Goal: Information Seeking & Learning: Check status

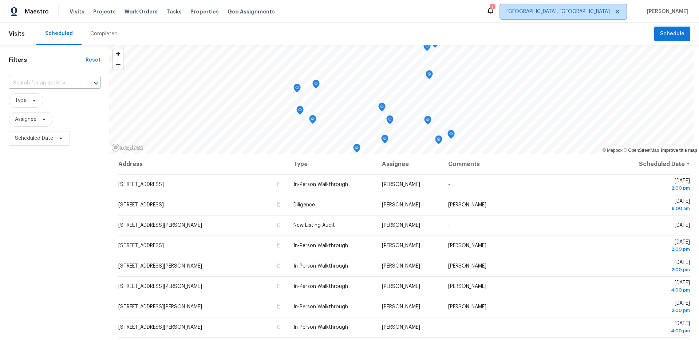
click at [597, 7] on span "[GEOGRAPHIC_DATA], [GEOGRAPHIC_DATA]" at bounding box center [563, 11] width 126 height 15
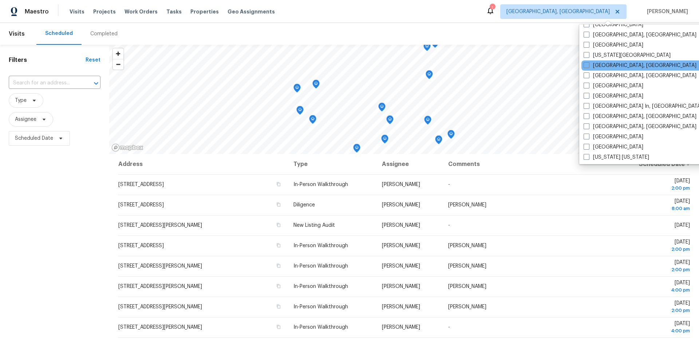
scroll to position [251, 0]
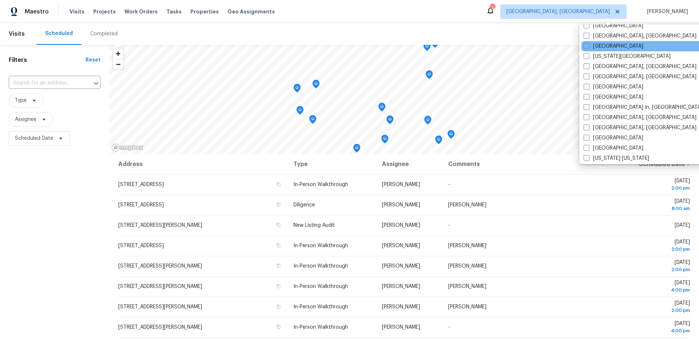
click at [610, 50] on div "[GEOGRAPHIC_DATA]" at bounding box center [654, 46] width 147 height 10
click at [610, 53] on label "[US_STATE][GEOGRAPHIC_DATA]" at bounding box center [626, 56] width 87 height 7
click at [588, 53] on input "[US_STATE][GEOGRAPHIC_DATA]" at bounding box center [585, 55] width 5 height 5
checkbox input "true"
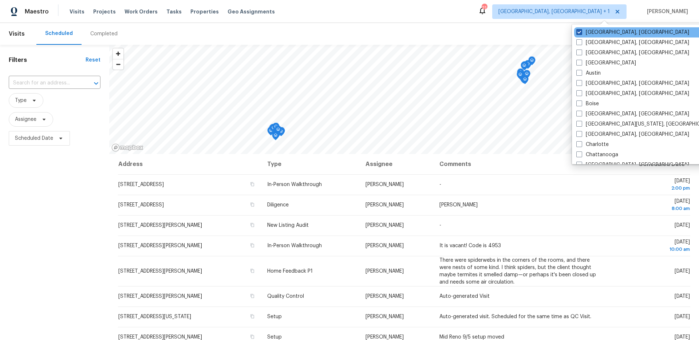
click at [598, 30] on label "[GEOGRAPHIC_DATA], [GEOGRAPHIC_DATA]" at bounding box center [632, 32] width 113 height 7
click at [581, 30] on input "[GEOGRAPHIC_DATA], [GEOGRAPHIC_DATA]" at bounding box center [578, 31] width 5 height 5
checkbox input "false"
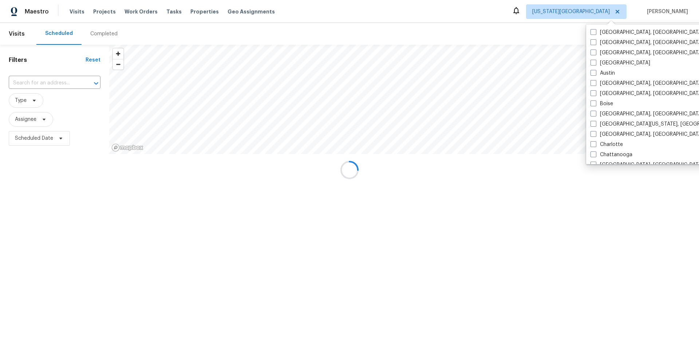
click at [471, 19] on div at bounding box center [349, 170] width 699 height 340
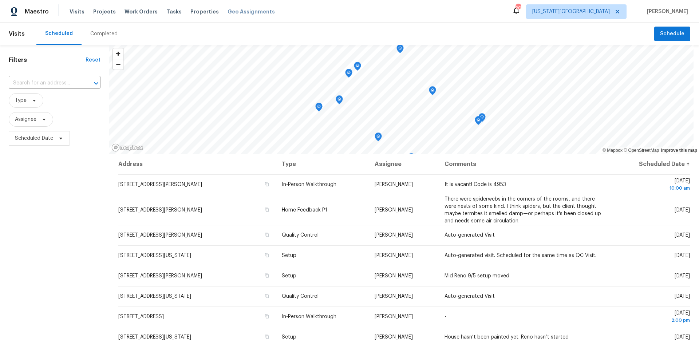
click at [232, 12] on span "Geo Assignments" at bounding box center [250, 11] width 47 height 7
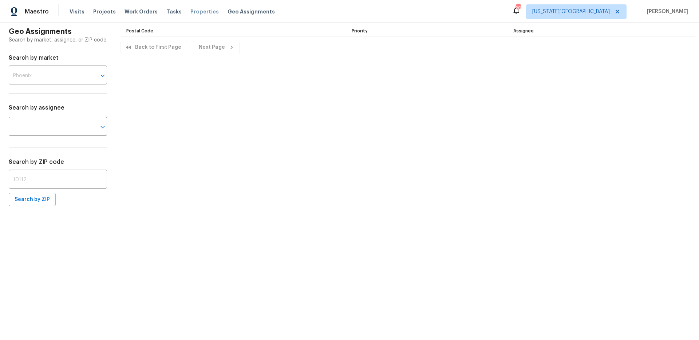
click at [191, 12] on span "Properties" at bounding box center [204, 11] width 28 height 7
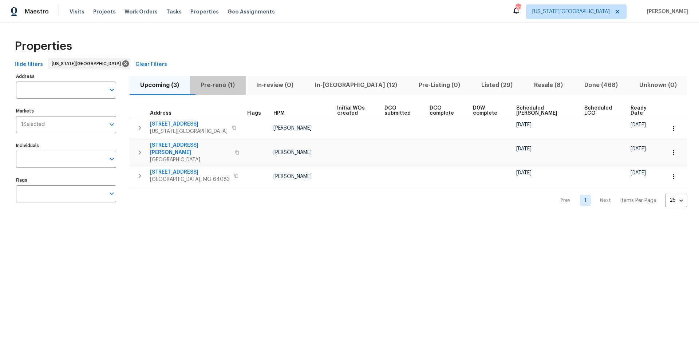
click at [240, 86] on span "Pre-reno (1)" at bounding box center [217, 85] width 47 height 10
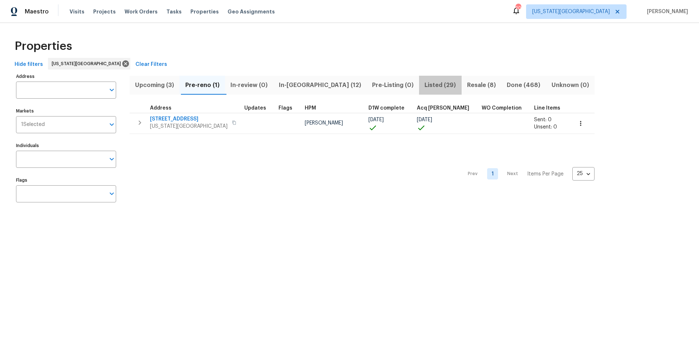
click at [423, 86] on span "Listed (29)" at bounding box center [439, 85] width 33 height 10
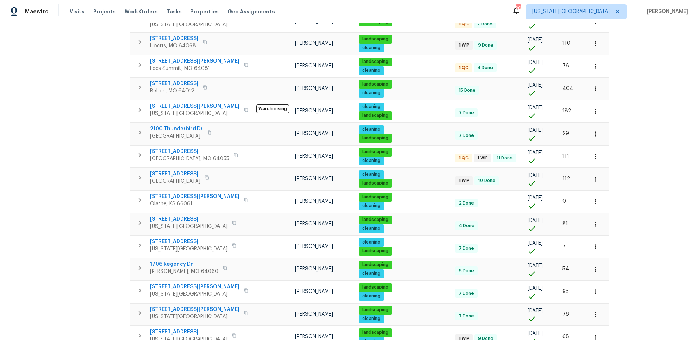
scroll to position [370, 0]
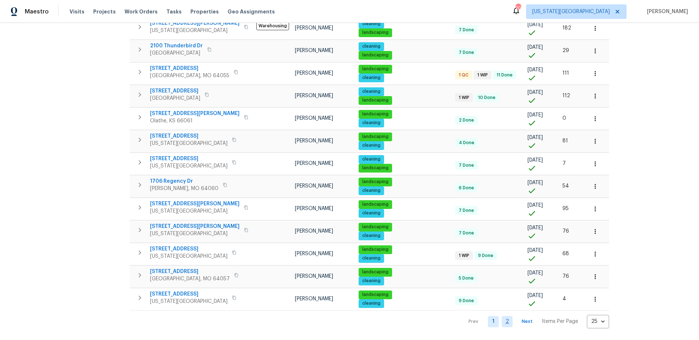
click at [501, 316] on link "2" at bounding box center [506, 321] width 11 height 11
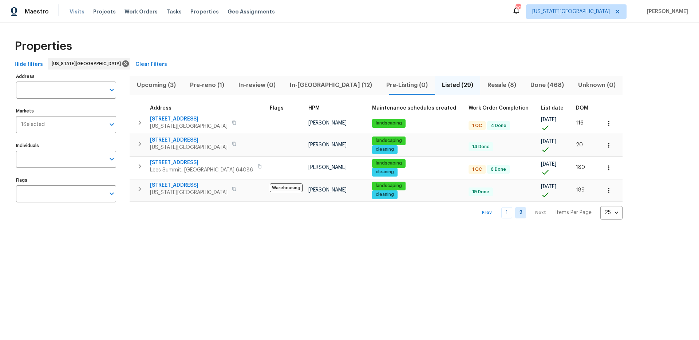
click at [79, 12] on span "Visits" at bounding box center [77, 11] width 15 height 7
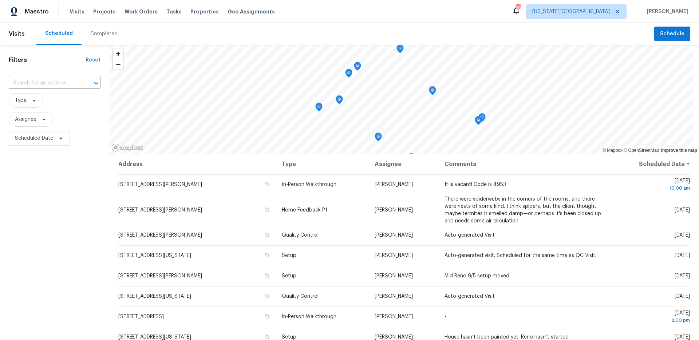
click at [98, 35] on div "Completed" at bounding box center [103, 33] width 27 height 7
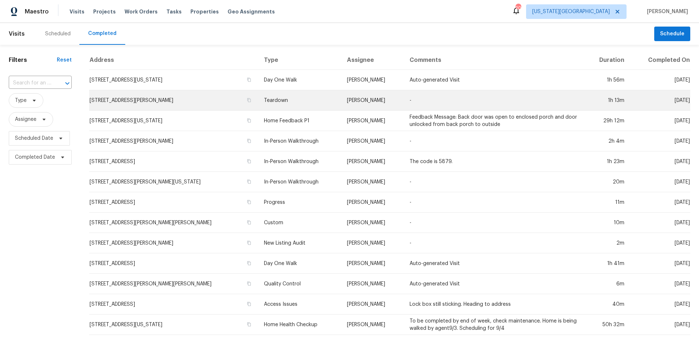
click at [431, 98] on td "-" at bounding box center [494, 100] width 180 height 20
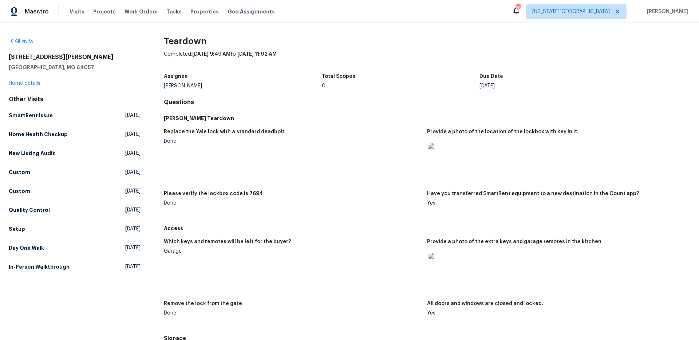
click at [438, 159] on img at bounding box center [439, 154] width 23 height 23
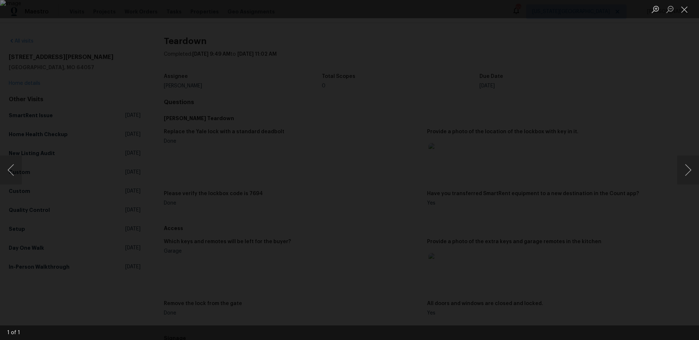
click at [629, 110] on div "Lightbox" at bounding box center [349, 170] width 699 height 340
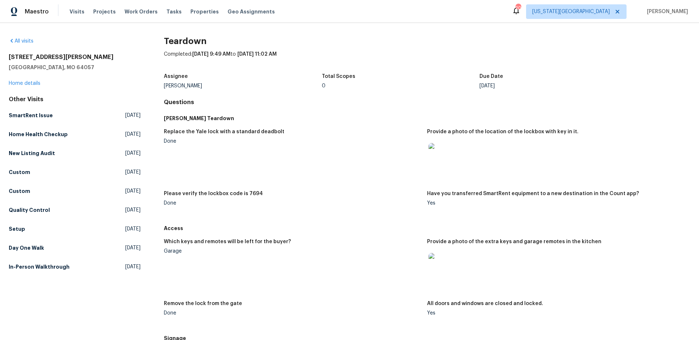
click at [432, 267] on img at bounding box center [439, 264] width 23 height 23
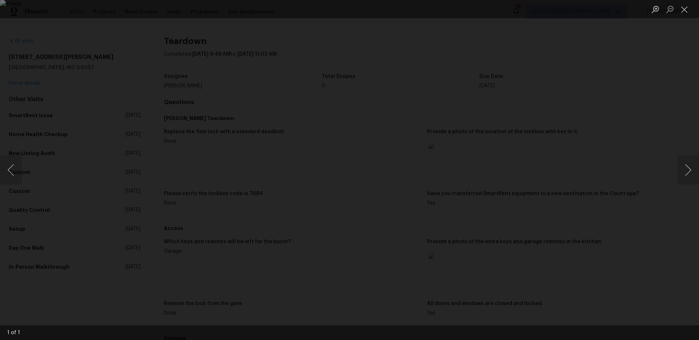
click at [627, 111] on div "Lightbox" at bounding box center [349, 170] width 699 height 340
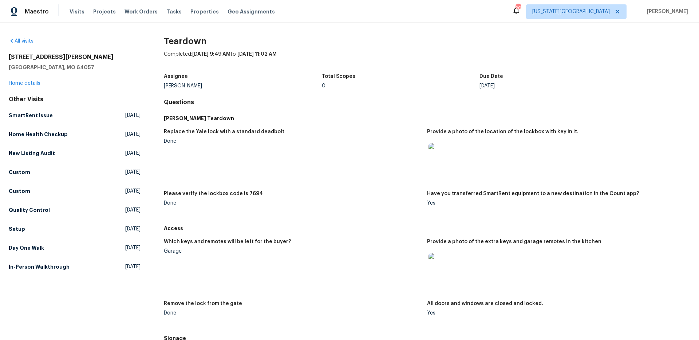
click at [433, 150] on img at bounding box center [439, 154] width 23 height 23
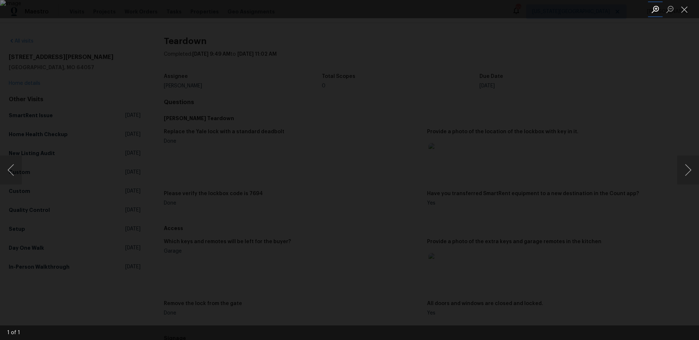
click at [648, 6] on button "Zoom in" at bounding box center [655, 9] width 15 height 13
click at [653, 9] on button "Zoom in" at bounding box center [655, 9] width 15 height 13
click at [689, 11] on button "Close lightbox" at bounding box center [684, 9] width 15 height 13
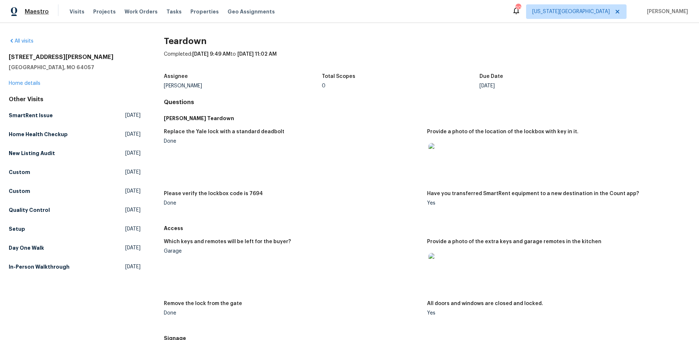
click at [40, 9] on span "Maestro" at bounding box center [37, 11] width 24 height 7
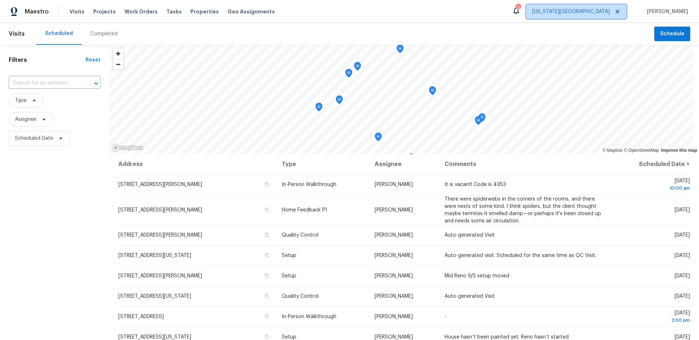
click at [598, 12] on span "[US_STATE][GEOGRAPHIC_DATA]" at bounding box center [571, 11] width 78 height 7
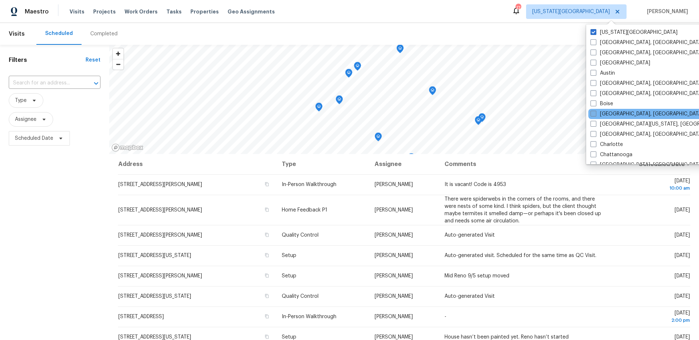
click at [612, 114] on label "[GEOGRAPHIC_DATA], [GEOGRAPHIC_DATA]" at bounding box center [646, 113] width 113 height 7
click at [595, 114] on input "[GEOGRAPHIC_DATA], [GEOGRAPHIC_DATA]" at bounding box center [592, 112] width 5 height 5
checkbox input "true"
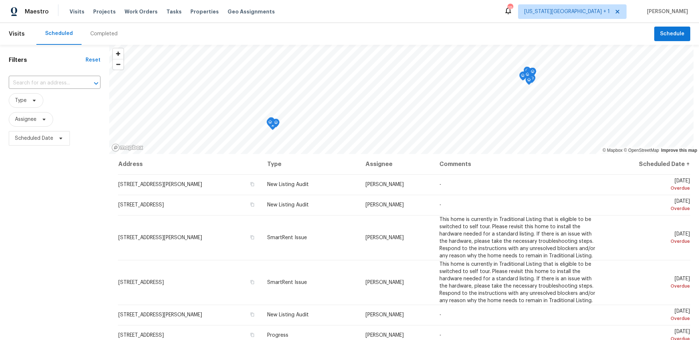
click at [92, 37] on div "Completed" at bounding box center [103, 33] width 27 height 7
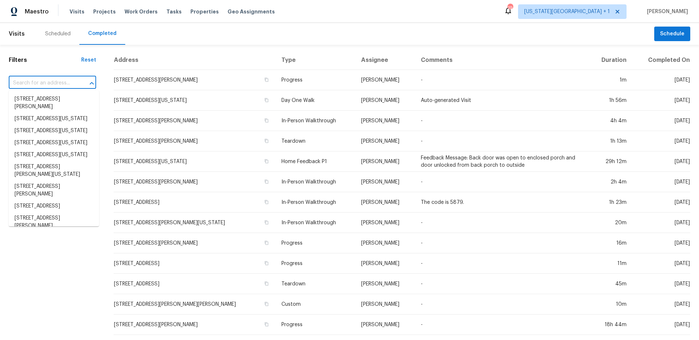
click at [48, 80] on input "text" at bounding box center [42, 83] width 67 height 11
paste input "337 [PERSON_NAME]"
type input "337 [PERSON_NAME]"
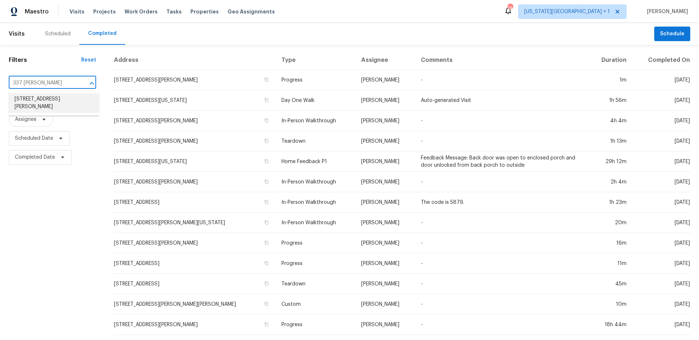
click at [51, 100] on li "[STREET_ADDRESS][PERSON_NAME]" at bounding box center [54, 103] width 90 height 20
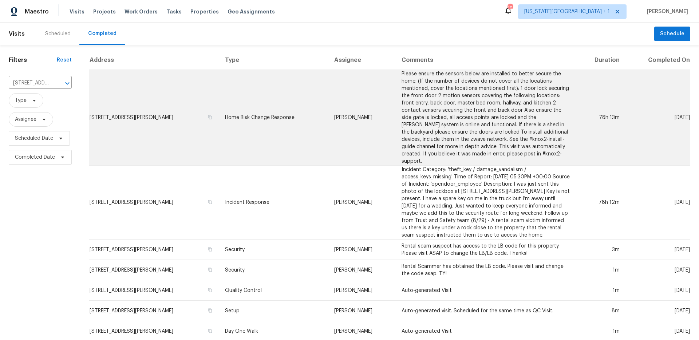
click at [287, 103] on td "Home Risk Change Response" at bounding box center [273, 118] width 109 height 96
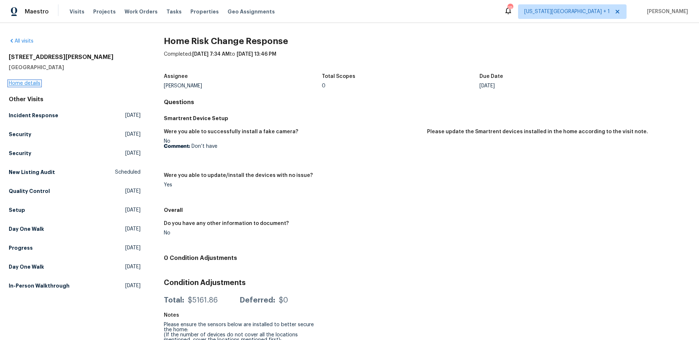
click at [35, 81] on link "Home details" at bounding box center [25, 83] width 32 height 5
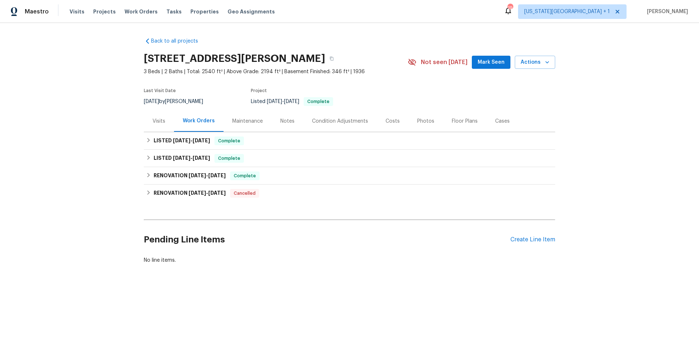
click at [157, 126] on div "Visits" at bounding box center [159, 120] width 30 height 21
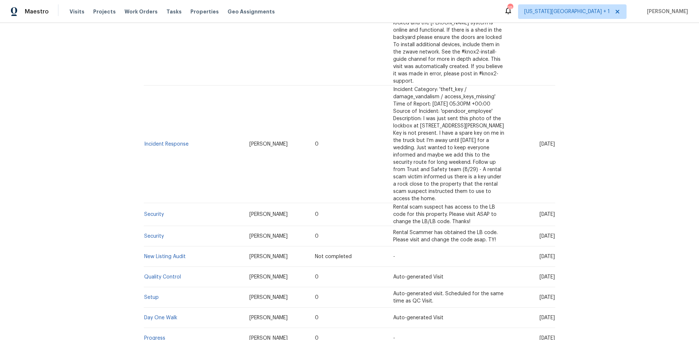
scroll to position [242, 0]
click at [169, 140] on link "Incident Response" at bounding box center [166, 142] width 44 height 5
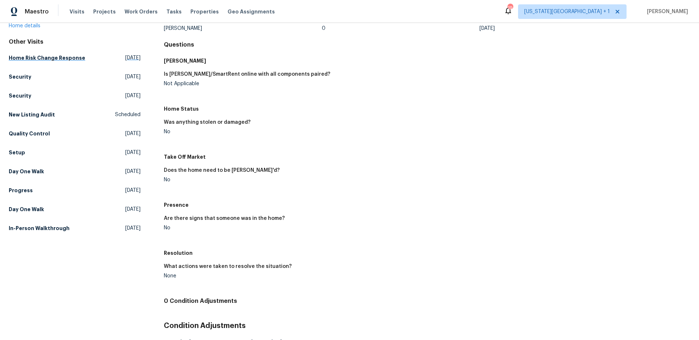
scroll to position [58, 0]
click at [32, 25] on link "Home details" at bounding box center [25, 25] width 32 height 5
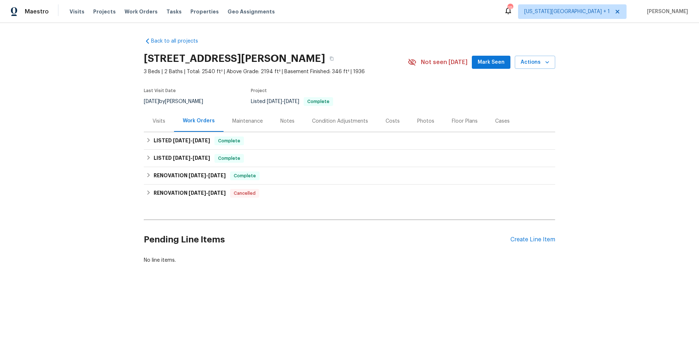
click at [159, 115] on div "Visits" at bounding box center [159, 120] width 30 height 21
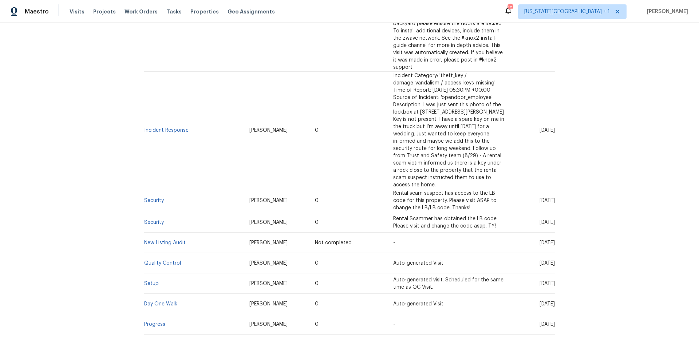
scroll to position [261, 0]
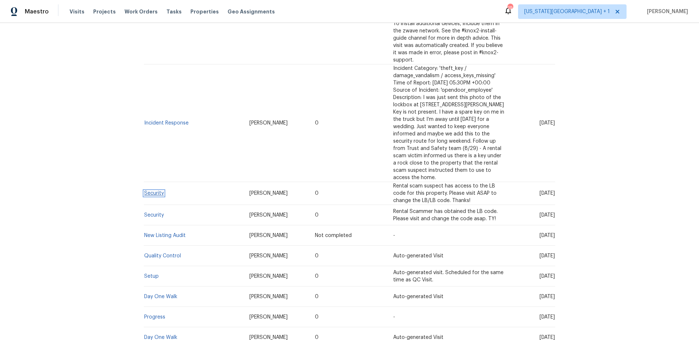
click at [154, 191] on link "Security" at bounding box center [154, 193] width 20 height 5
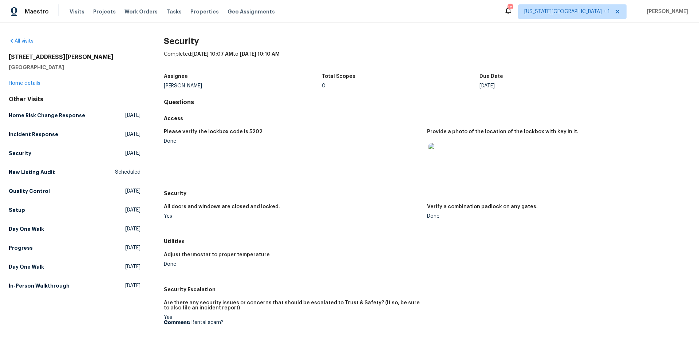
click at [440, 157] on img at bounding box center [439, 154] width 23 height 23
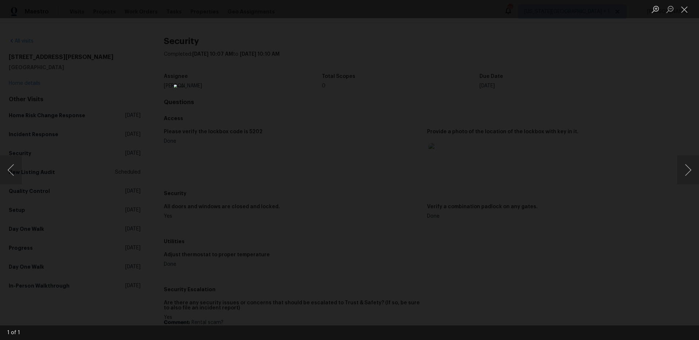
click at [615, 145] on div "Lightbox" at bounding box center [349, 170] width 699 height 340
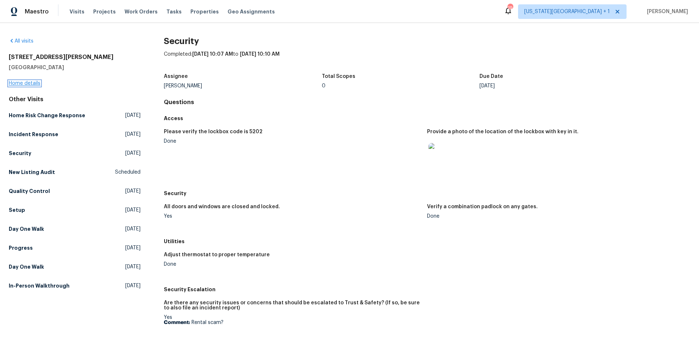
click at [28, 83] on link "Home details" at bounding box center [25, 83] width 32 height 5
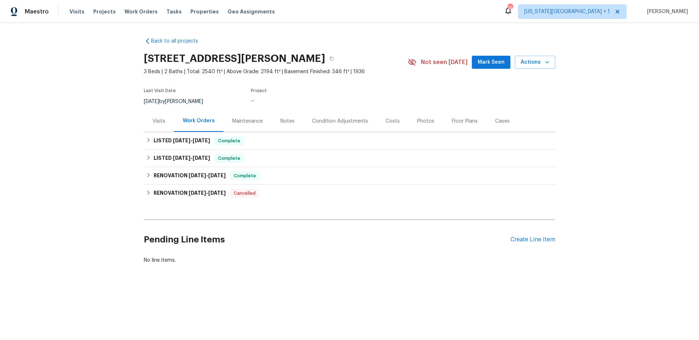
click at [149, 121] on div "Visits" at bounding box center [159, 120] width 30 height 21
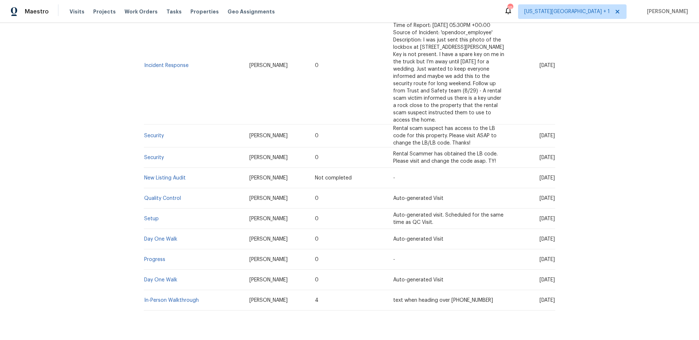
scroll to position [320, 0]
click at [147, 215] on link "Setup" at bounding box center [151, 217] width 15 height 5
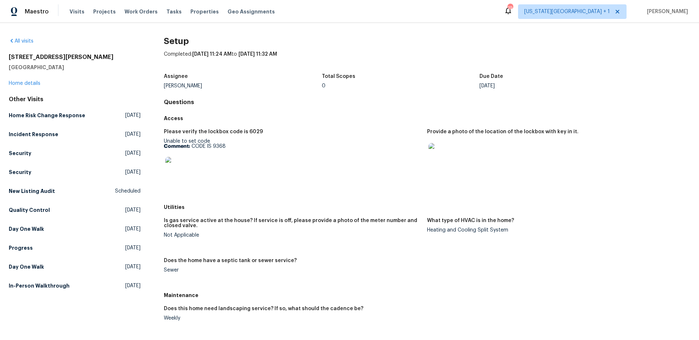
click at [184, 172] on img at bounding box center [176, 168] width 23 height 23
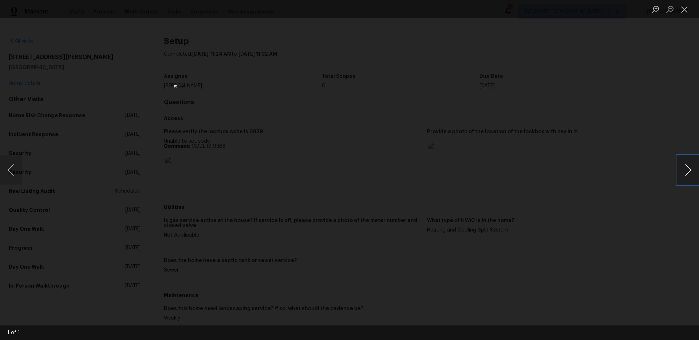
click at [689, 171] on button "Next image" at bounding box center [688, 169] width 22 height 29
click at [608, 168] on div "Lightbox" at bounding box center [349, 170] width 699 height 340
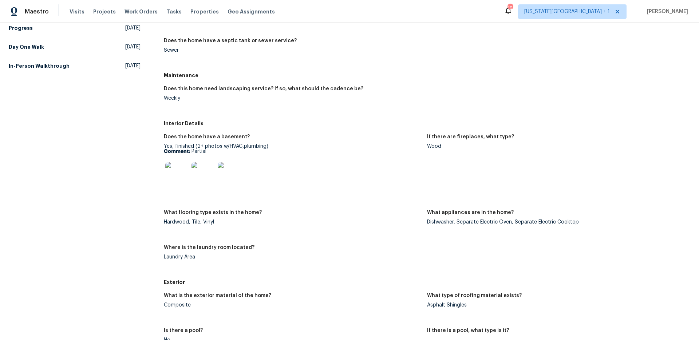
scroll to position [345, 0]
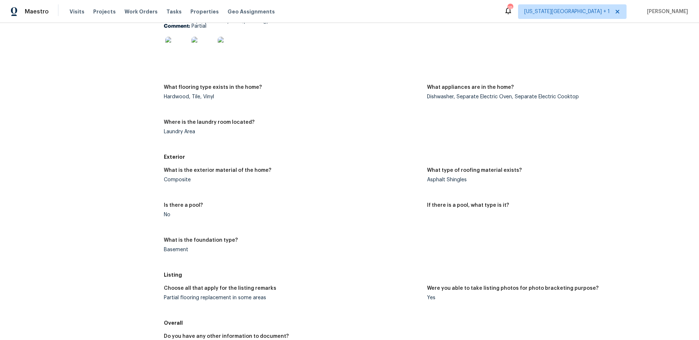
click at [171, 60] on img at bounding box center [176, 48] width 23 height 23
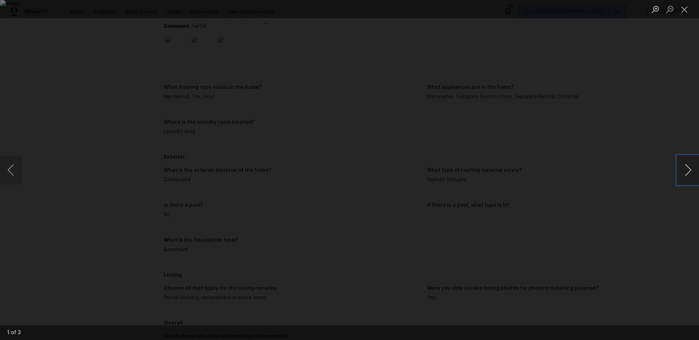
click at [682, 174] on button "Next image" at bounding box center [688, 169] width 22 height 29
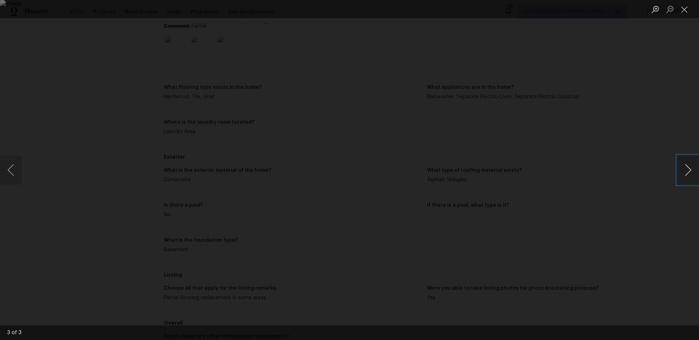
click at [682, 174] on button "Next image" at bounding box center [688, 169] width 22 height 29
click at [690, 9] on button "Close lightbox" at bounding box center [684, 9] width 15 height 13
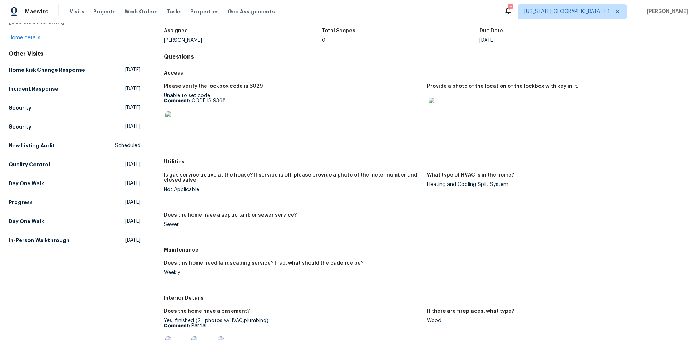
scroll to position [0, 0]
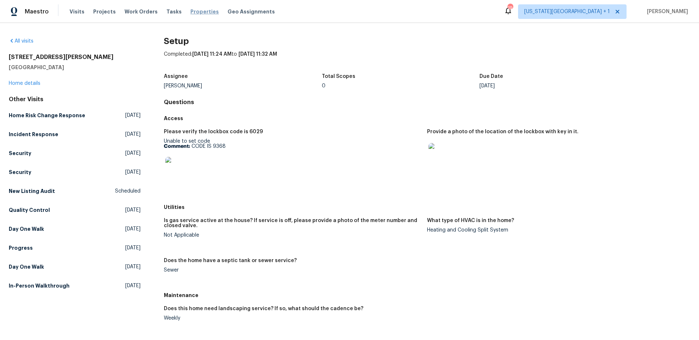
click at [196, 12] on span "Properties" at bounding box center [204, 11] width 28 height 7
